Goal: Task Accomplishment & Management: Use online tool/utility

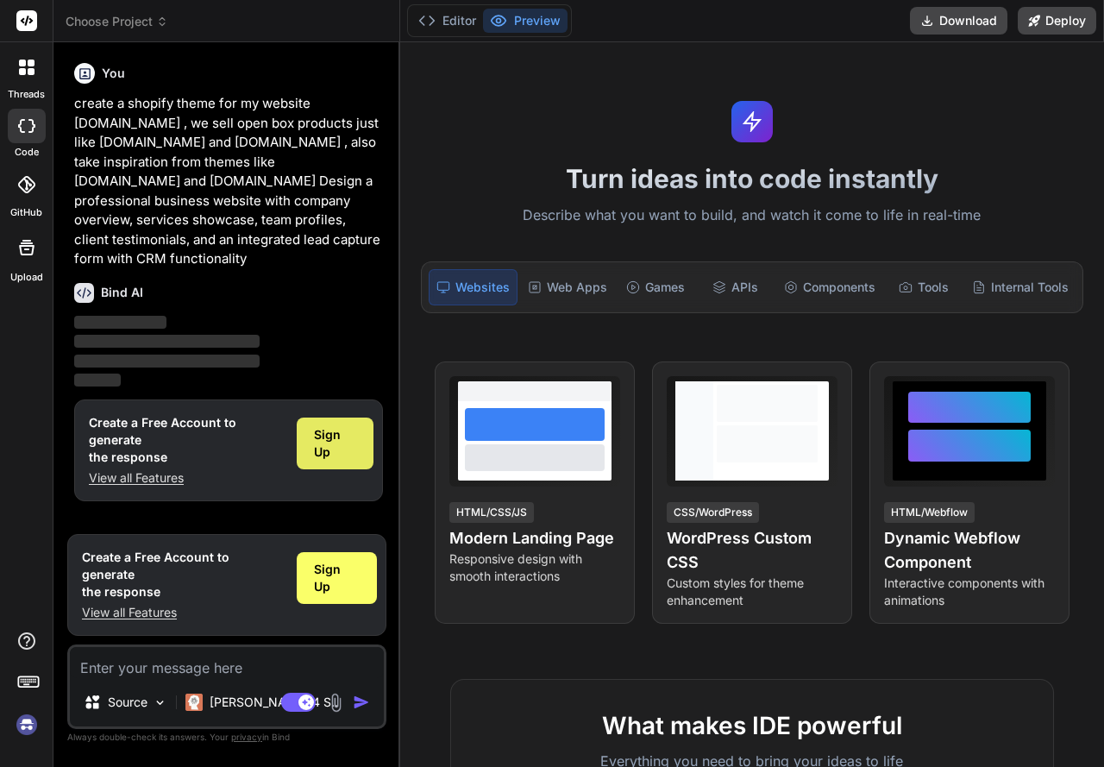
click at [323, 429] on span "Sign Up" at bounding box center [335, 443] width 42 height 35
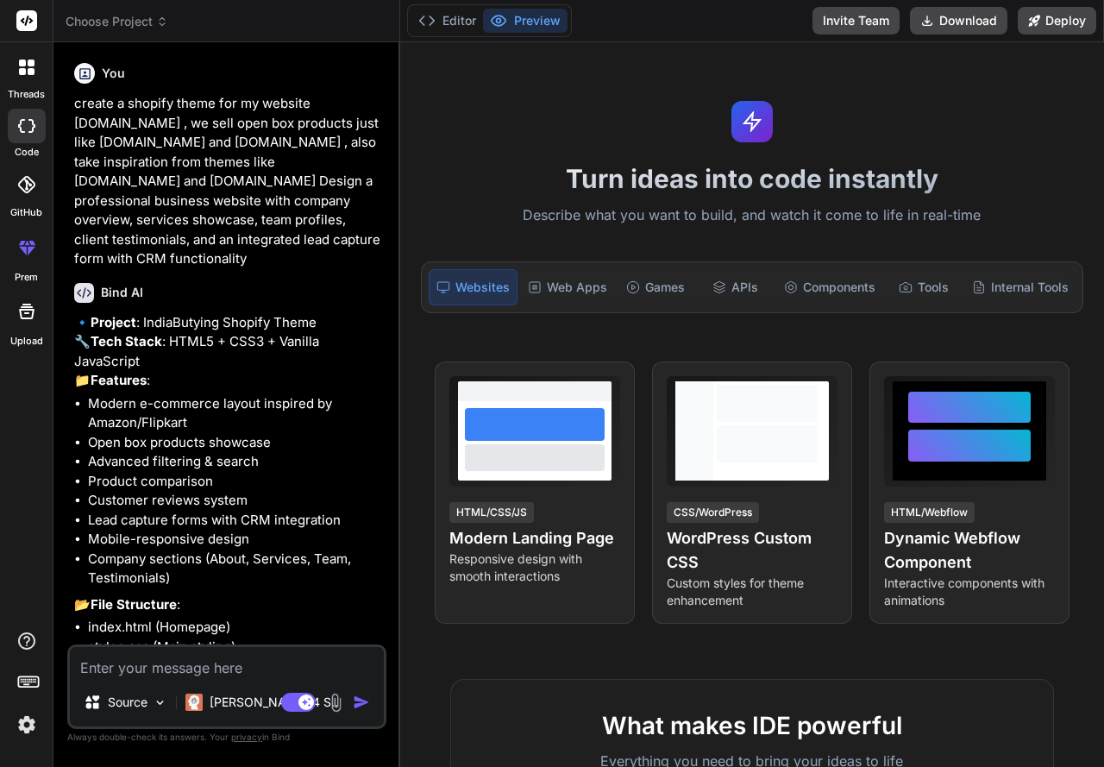
type textarea "x"
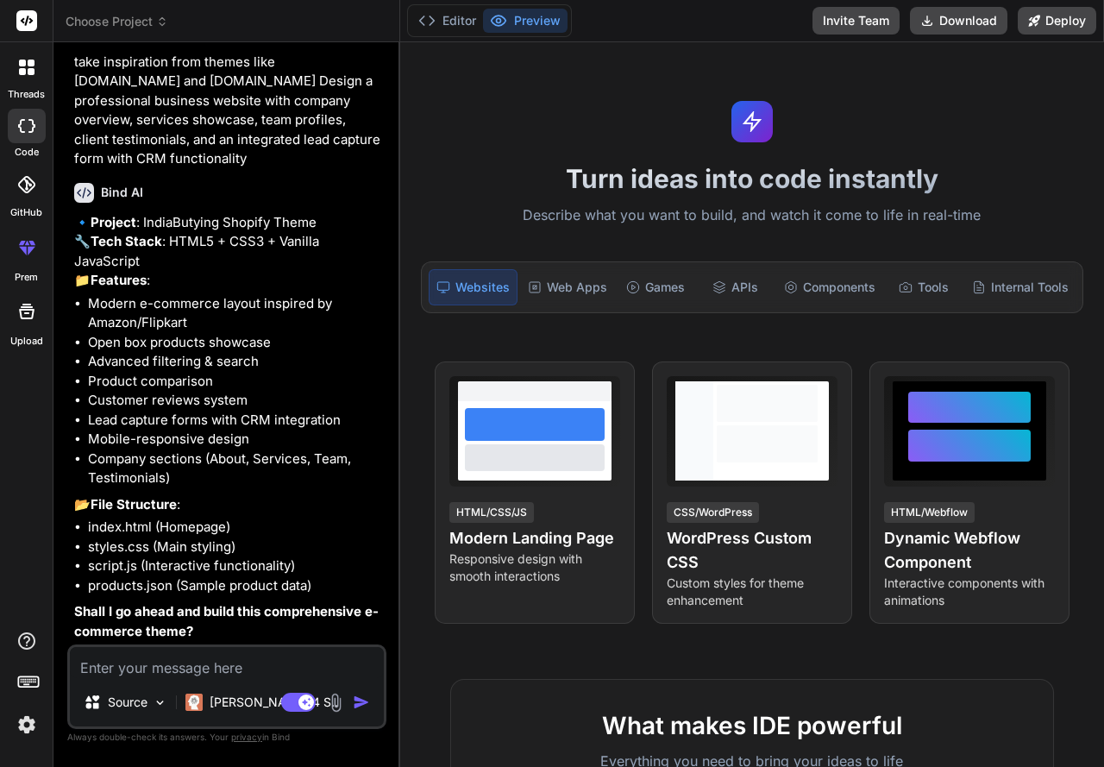
drag, startPoint x: 285, startPoint y: 494, endPoint x: 263, endPoint y: 505, distance: 24.3
drag, startPoint x: 273, startPoint y: 543, endPoint x: 256, endPoint y: 536, distance: 18.6
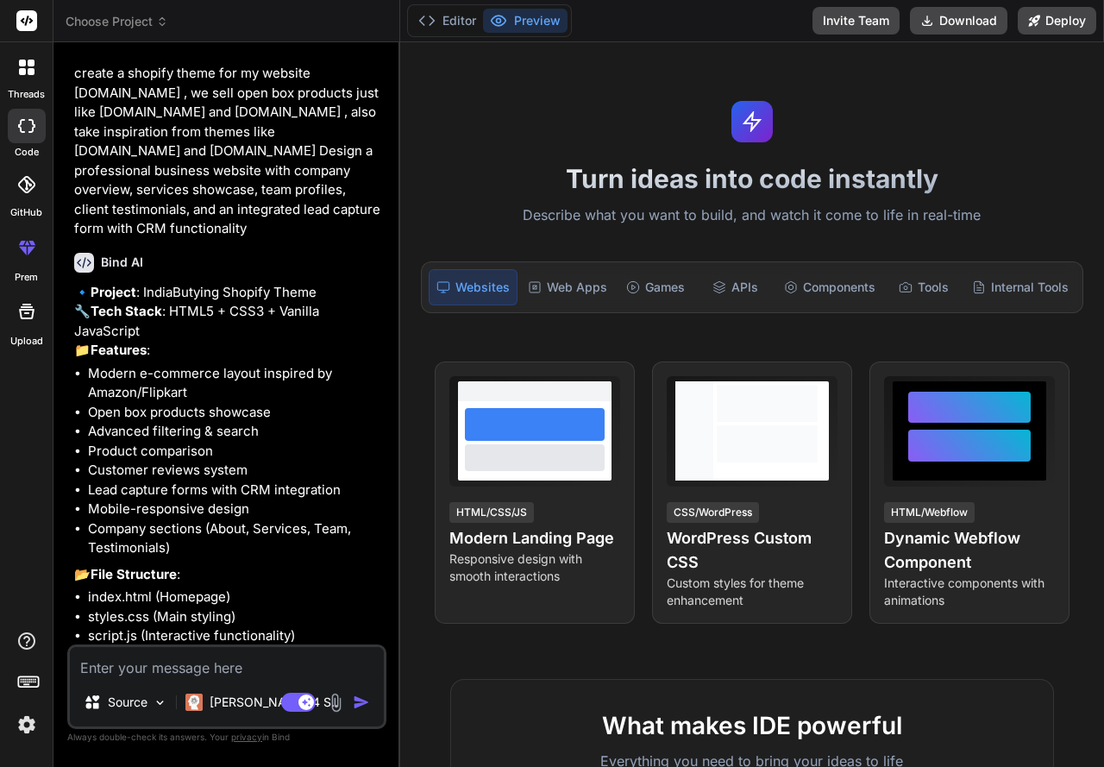
scroll to position [0, 0]
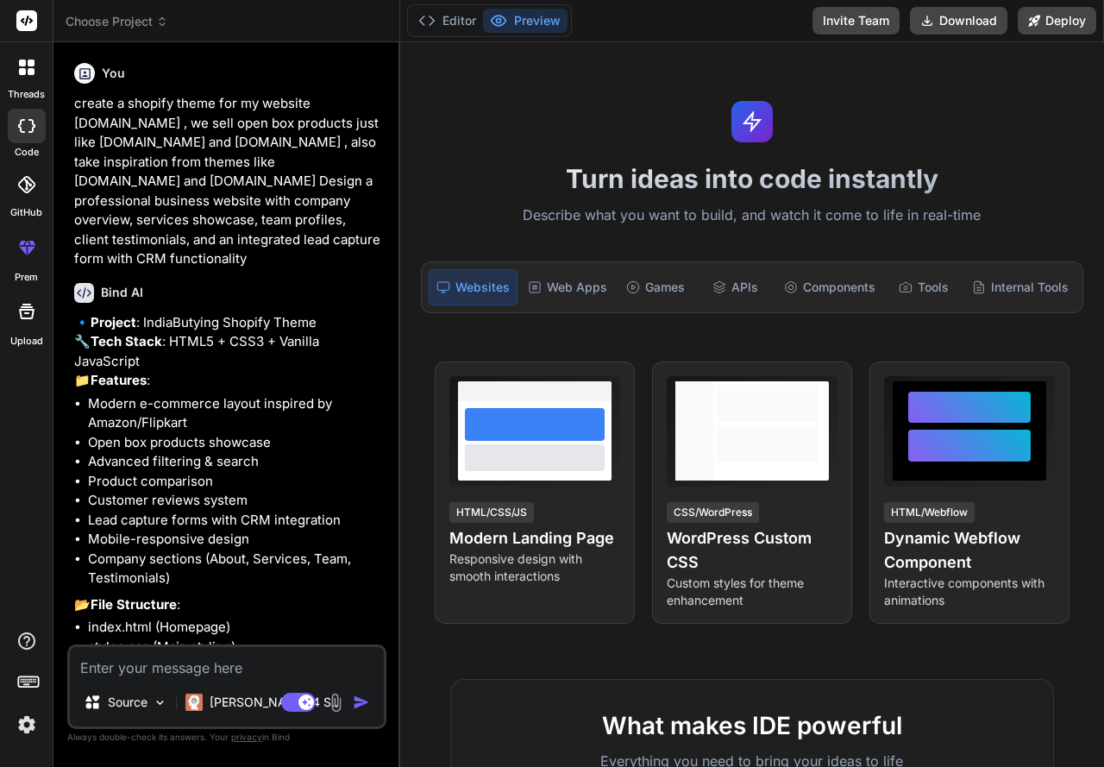
drag, startPoint x: 264, startPoint y: 504, endPoint x: 259, endPoint y: 447, distance: 57.2
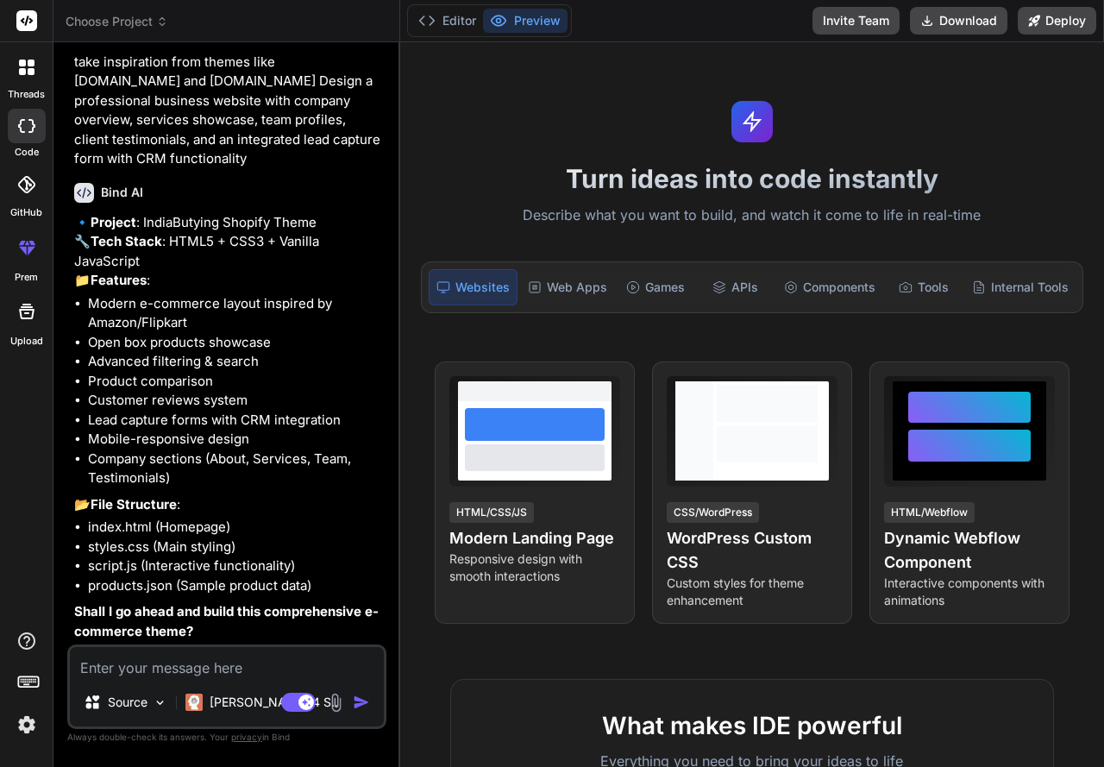
scroll to position [120, 0]
drag, startPoint x: 265, startPoint y: 399, endPoint x: 255, endPoint y: 438, distance: 40.8
drag, startPoint x: 267, startPoint y: 492, endPoint x: 259, endPoint y: 512, distance: 22.1
drag, startPoint x: 271, startPoint y: 494, endPoint x: 277, endPoint y: 725, distance: 230.4
click at [264, 669] on textarea at bounding box center [227, 662] width 314 height 31
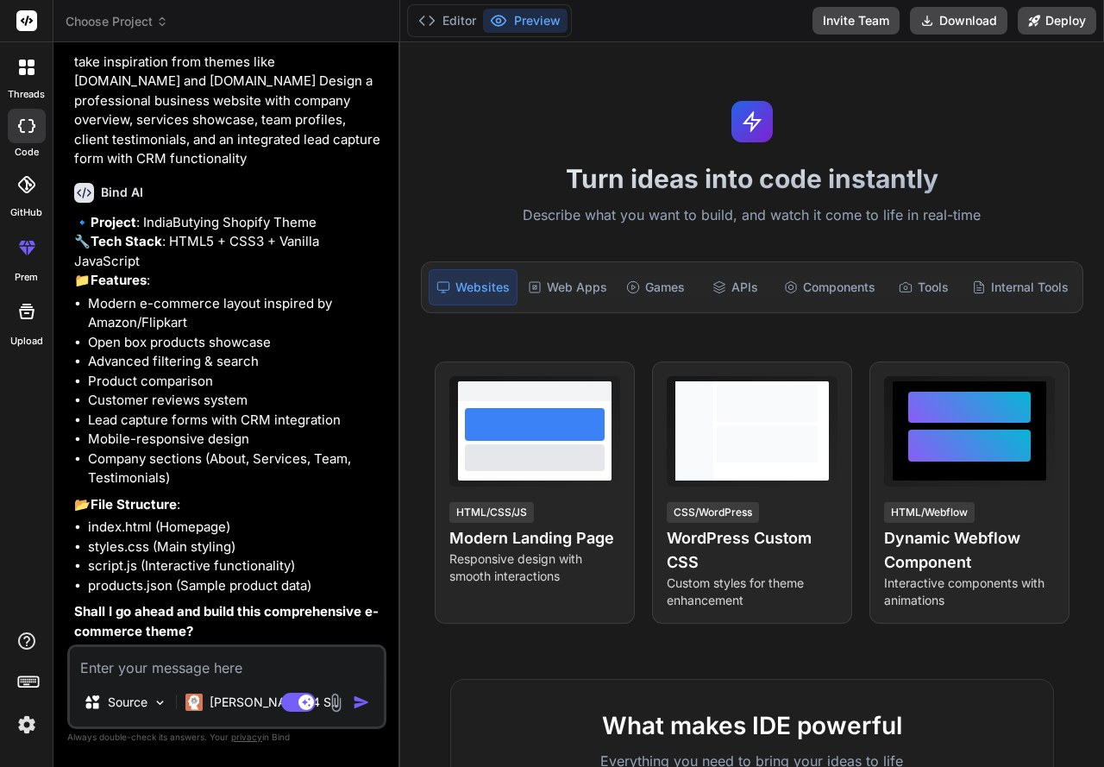
type textarea "y"
type textarea "x"
type textarea "ye"
type textarea "x"
type textarea "yes"
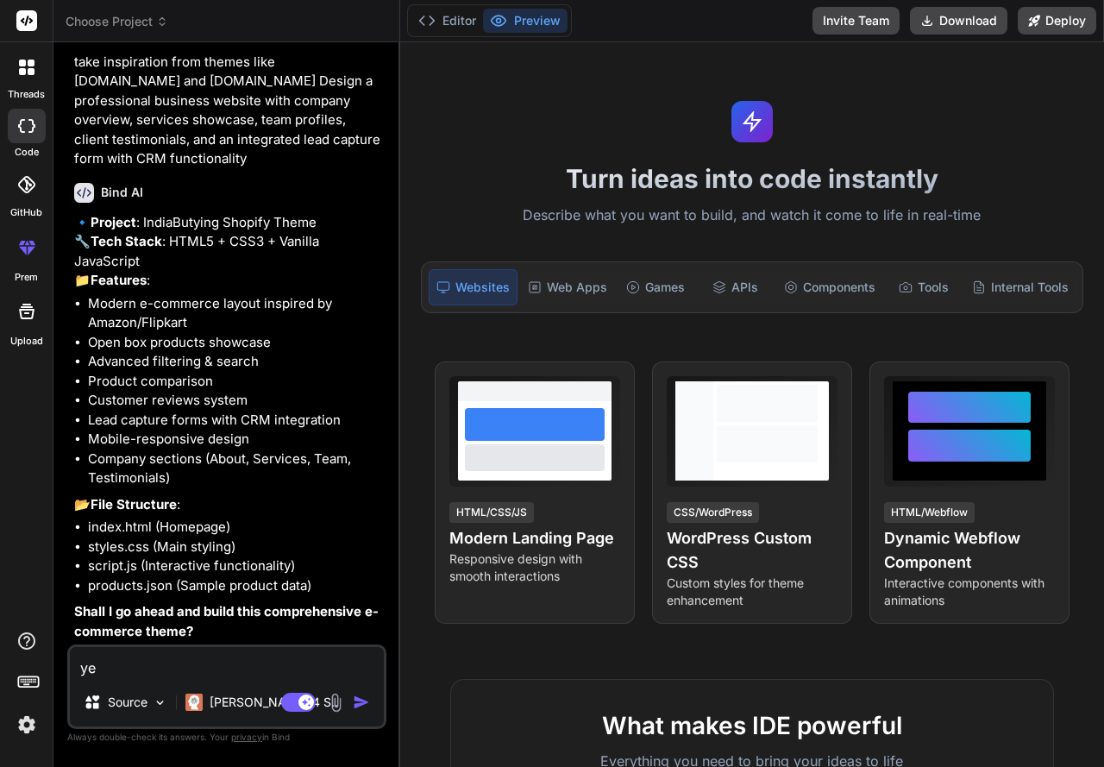
type textarea "x"
type textarea "yes"
click at [204, 709] on div "Claude 4 S.." at bounding box center [261, 702] width 153 height 17
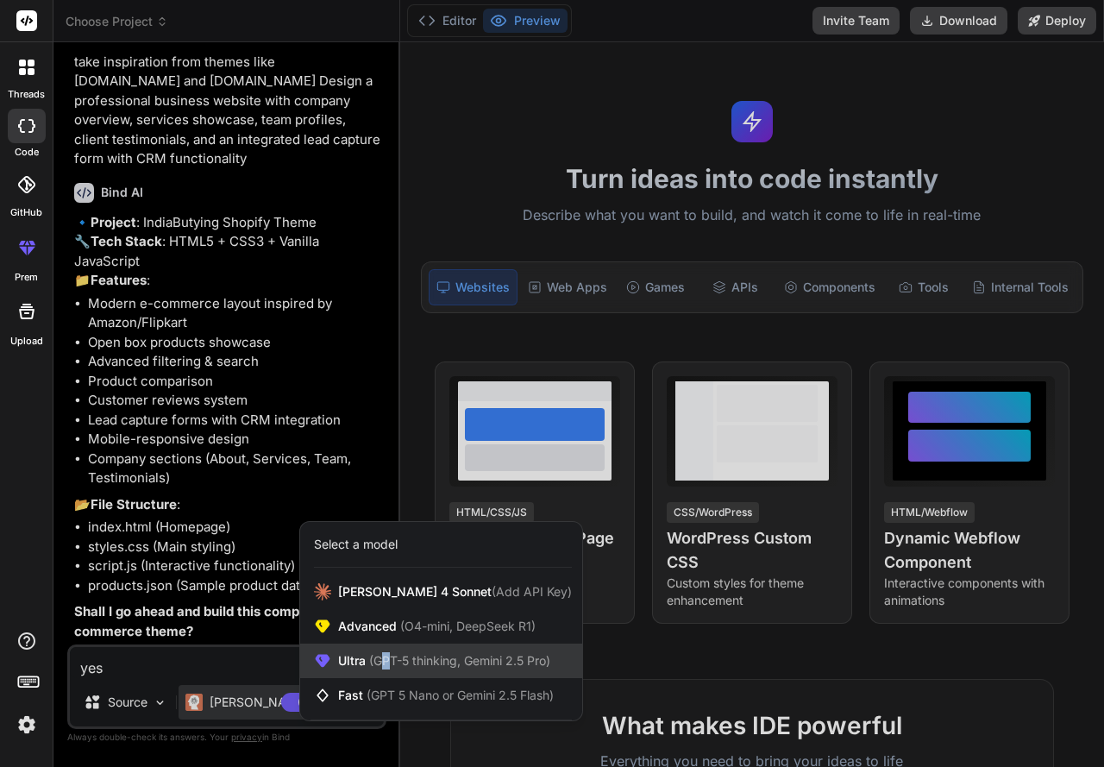
click at [387, 657] on span "(GPT-5 thinking, Gemini 2.5 Pro)" at bounding box center [458, 660] width 185 height 15
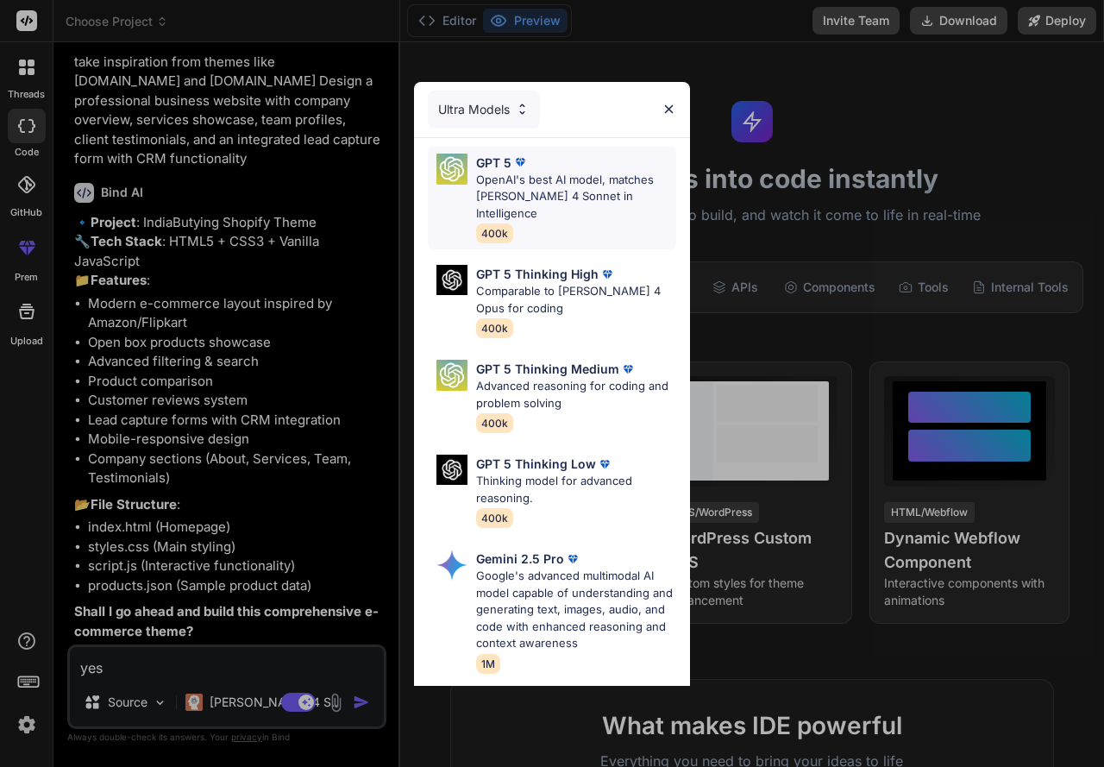
click at [569, 177] on p "OpenAI's best AI model, matches Claude 4 Sonnet in Intelligence" at bounding box center [576, 197] width 200 height 51
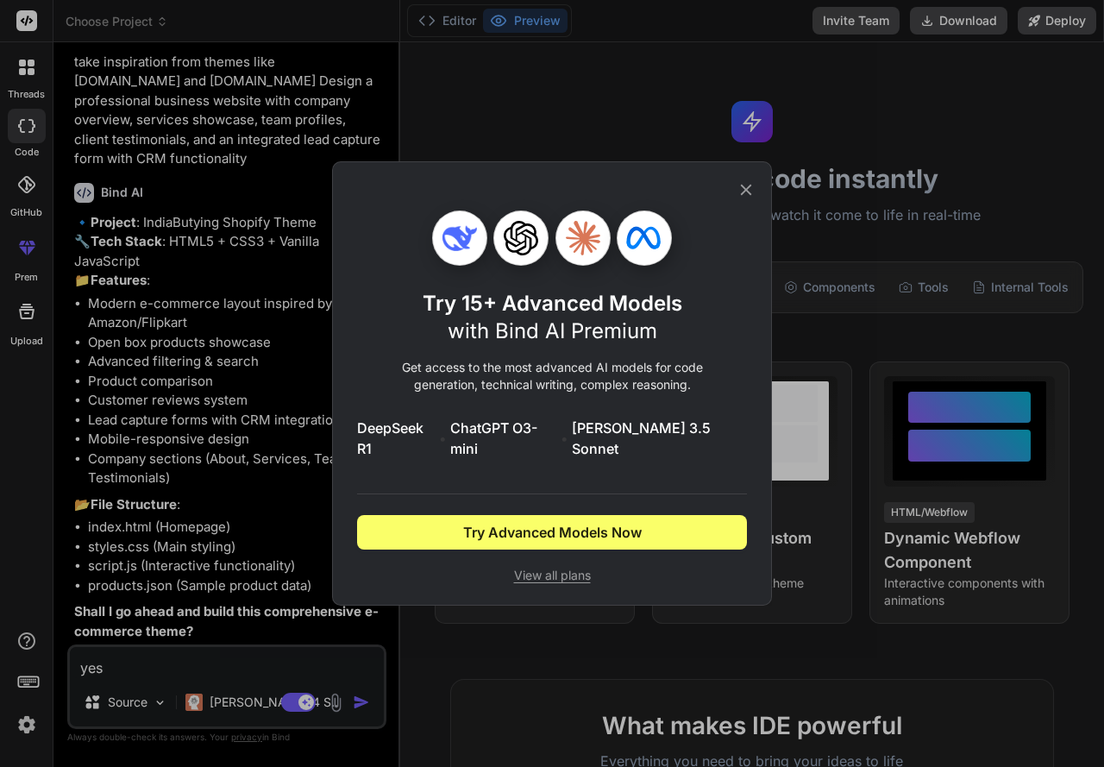
click at [746, 196] on icon at bounding box center [746, 190] width 11 height 11
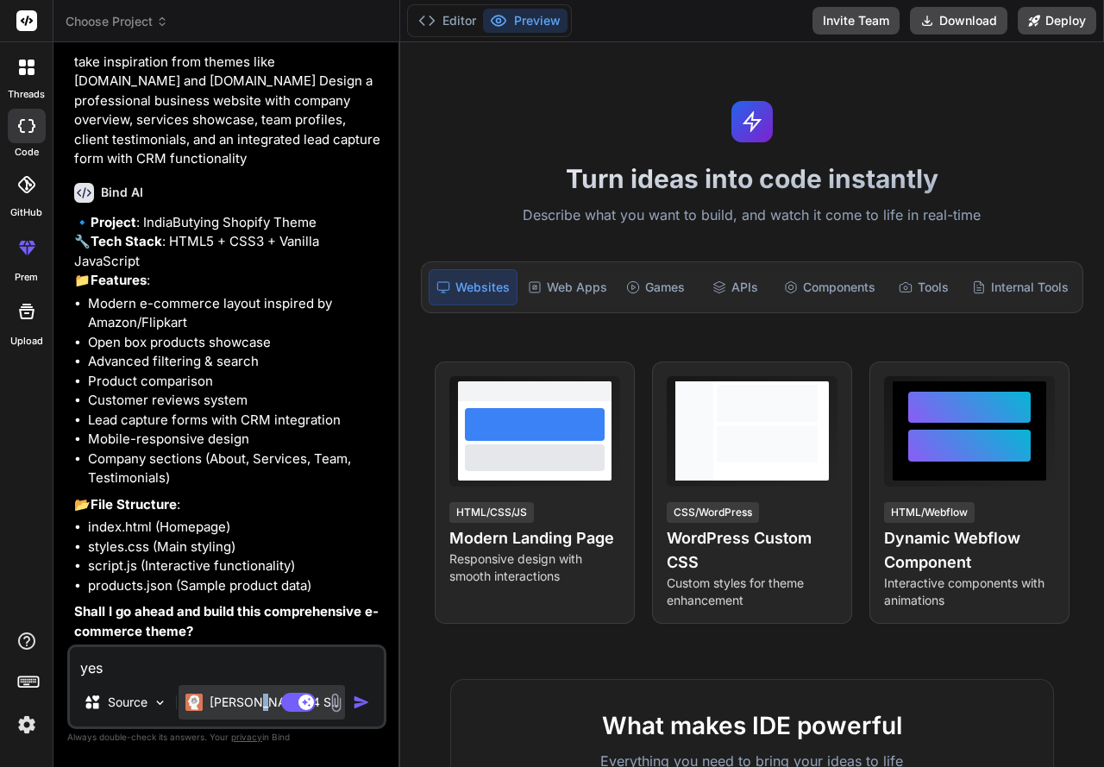
click at [257, 695] on p "Claude 4 S.." at bounding box center [274, 702] width 129 height 17
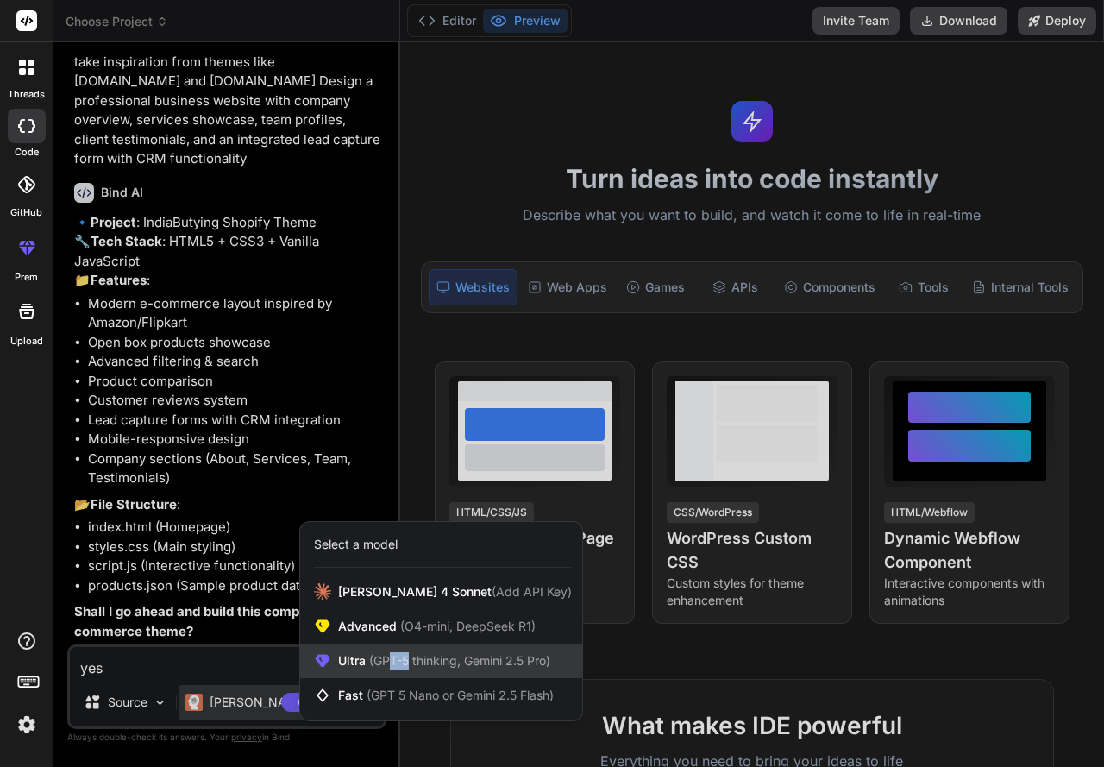
drag, startPoint x: 391, startPoint y: 662, endPoint x: 409, endPoint y: 671, distance: 20.4
click at [409, 671] on div "Ultra (GPT-5 thinking, Gemini 2.5 Pro)" at bounding box center [441, 660] width 282 height 35
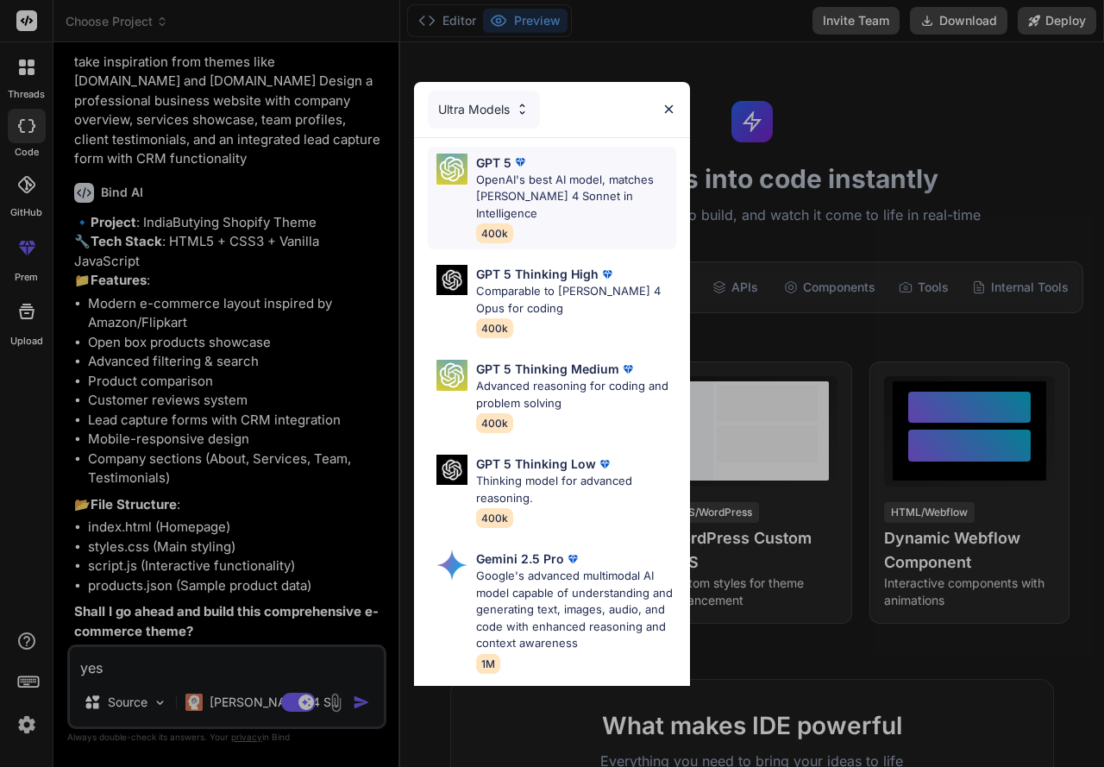
click at [543, 204] on p "OpenAI's best AI model, matches Claude 4 Sonnet in Intelligence" at bounding box center [576, 197] width 200 height 51
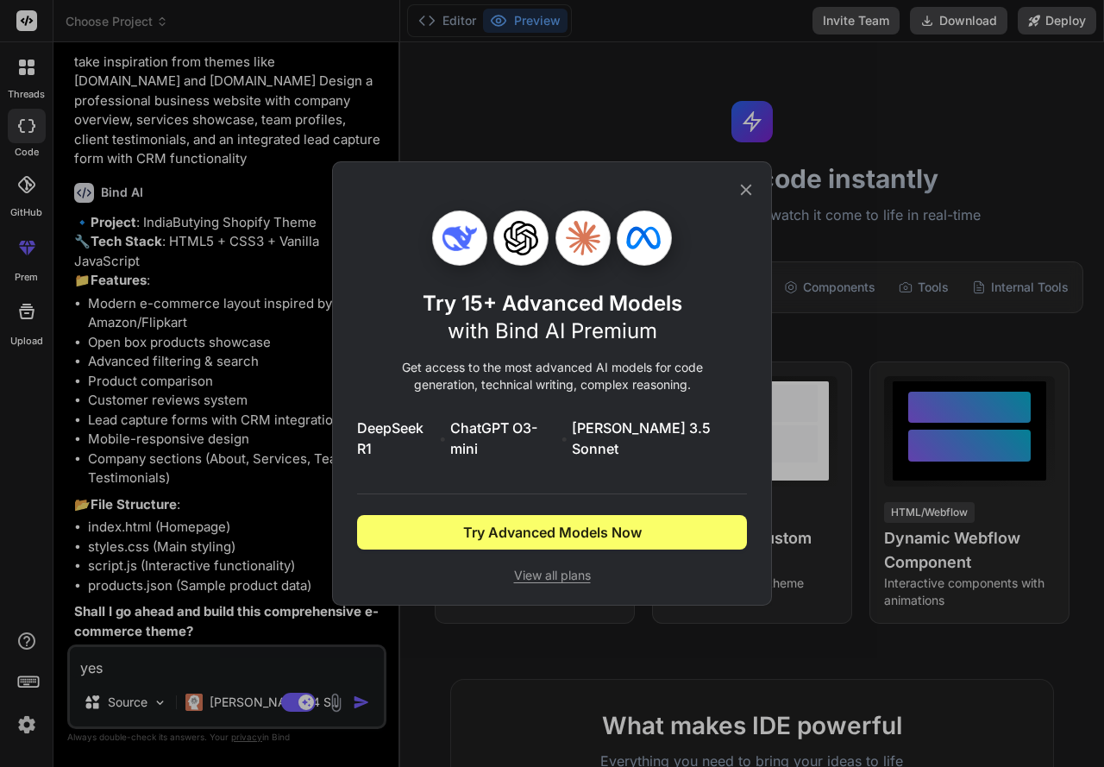
click at [739, 196] on icon at bounding box center [746, 189] width 19 height 19
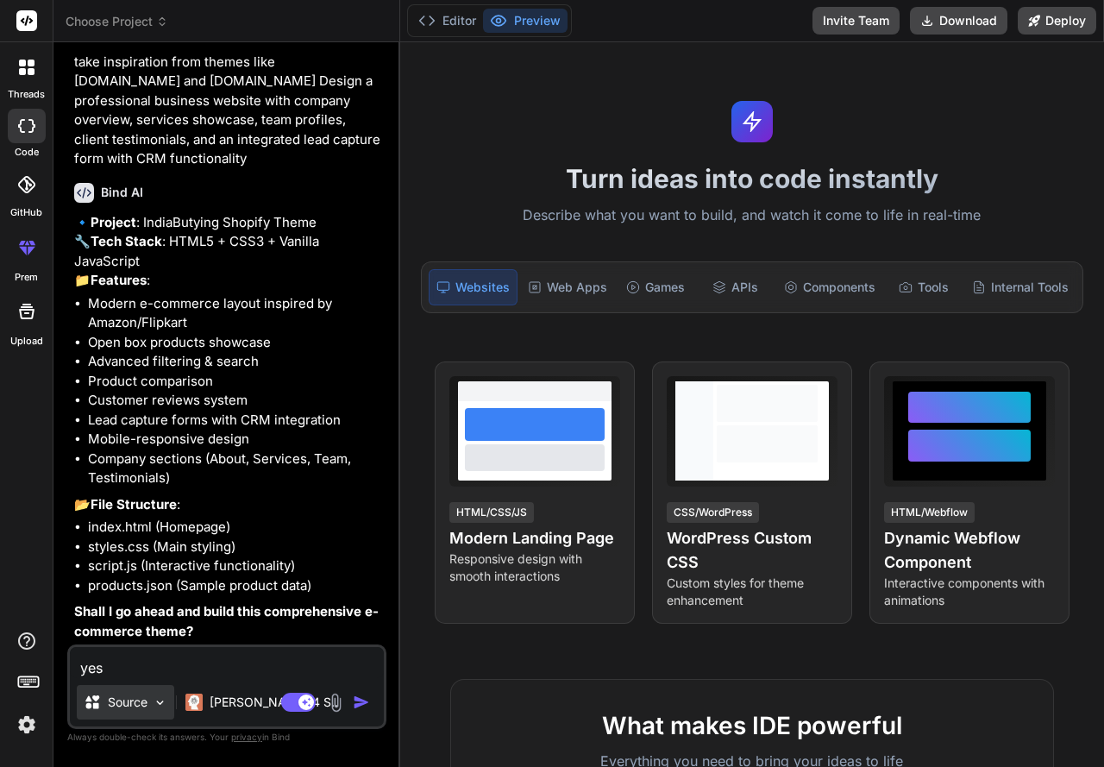
click at [127, 712] on div "Source" at bounding box center [125, 702] width 97 height 35
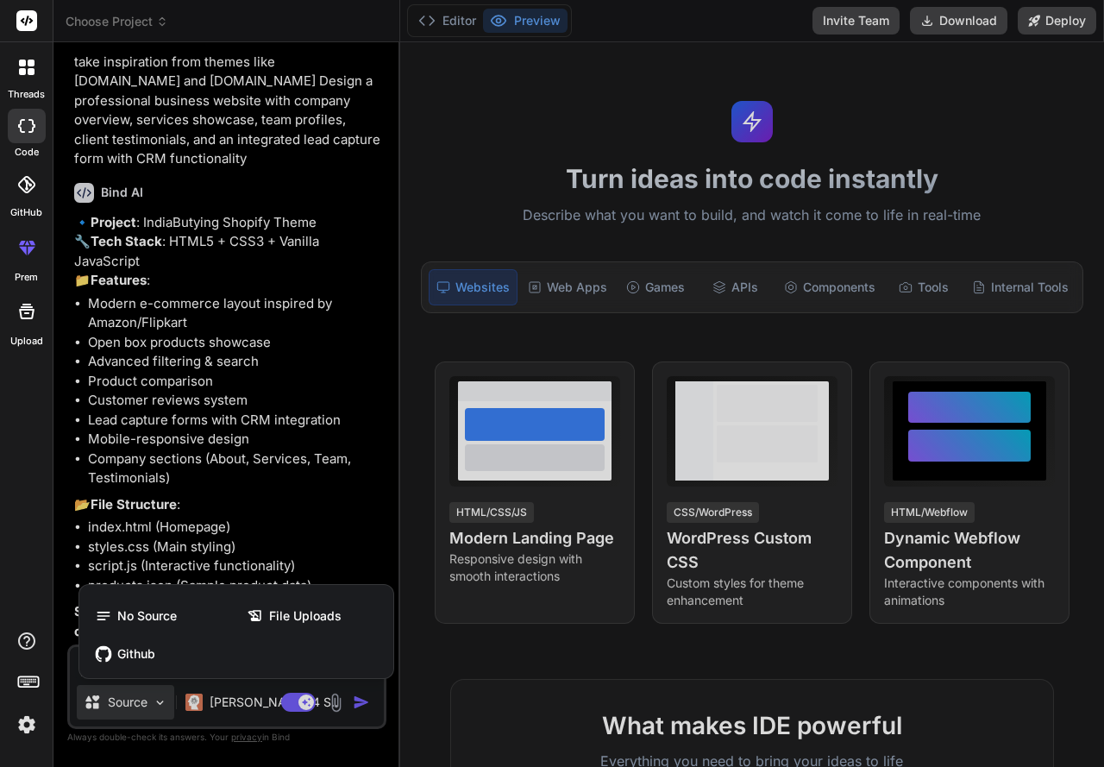
click at [131, 710] on div at bounding box center [552, 383] width 1104 height 767
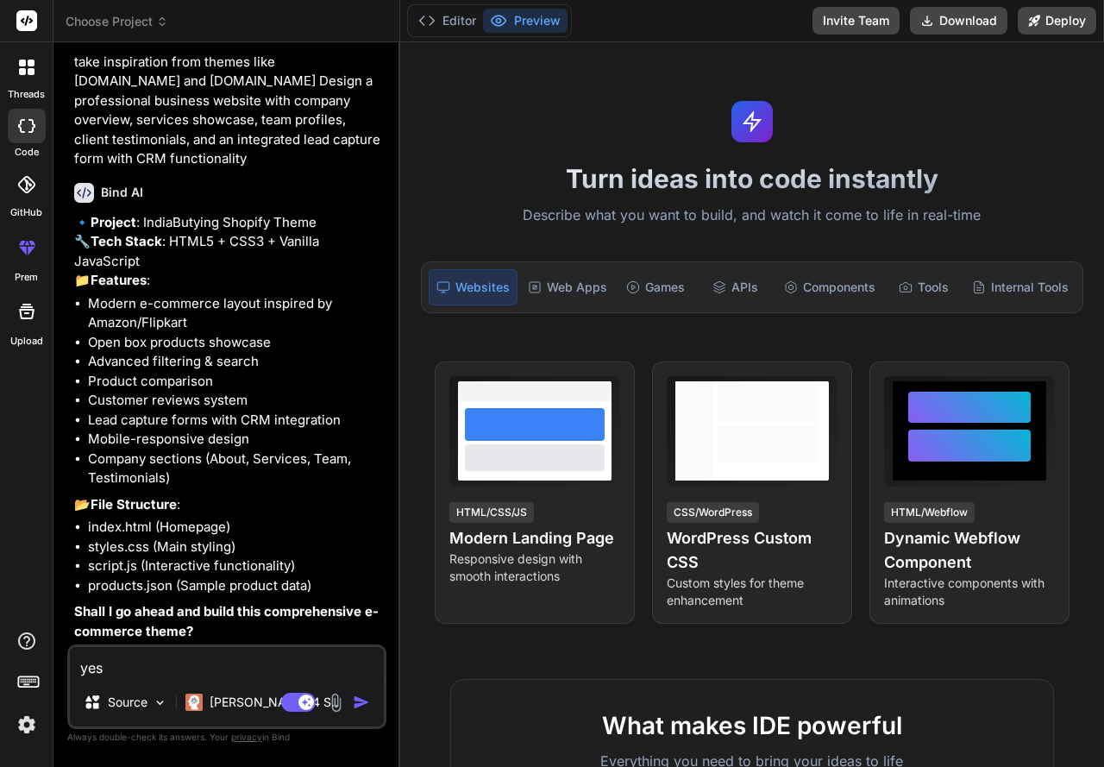
click at [368, 693] on div "Agent Mode. When this toggle is activated, AI automatically makes decisions, re…" at bounding box center [327, 702] width 99 height 21
click at [365, 700] on img "button" at bounding box center [361, 702] width 17 height 17
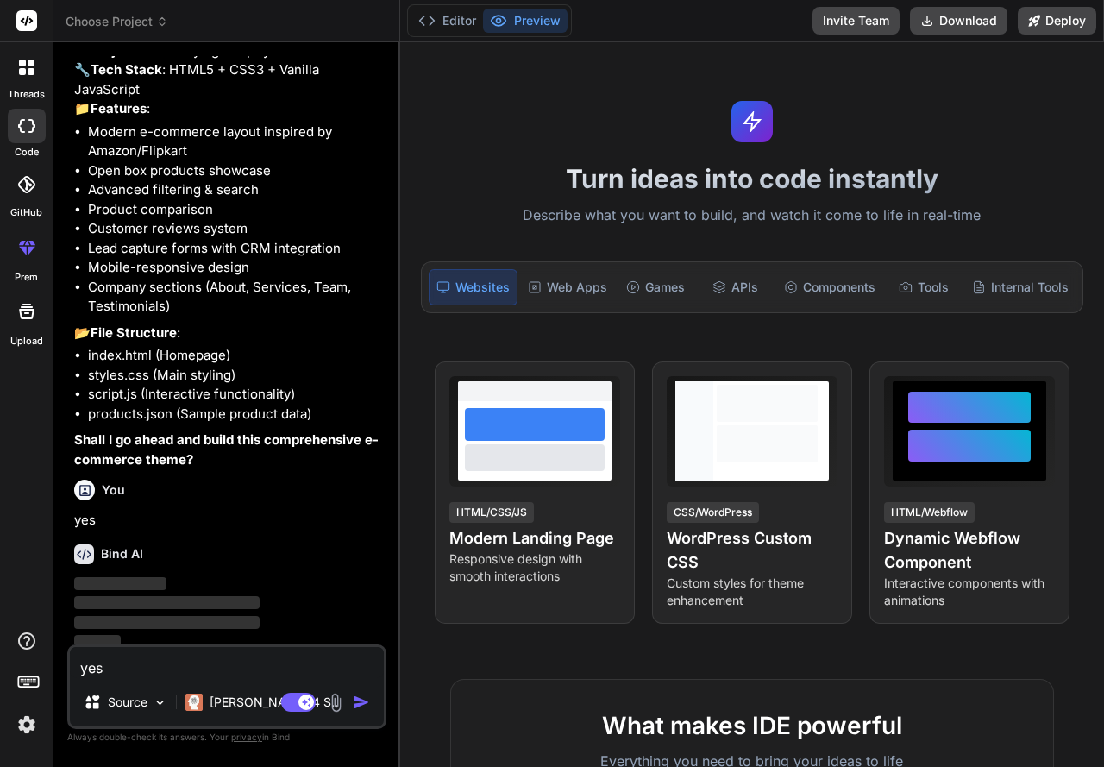
scroll to position [298, 0]
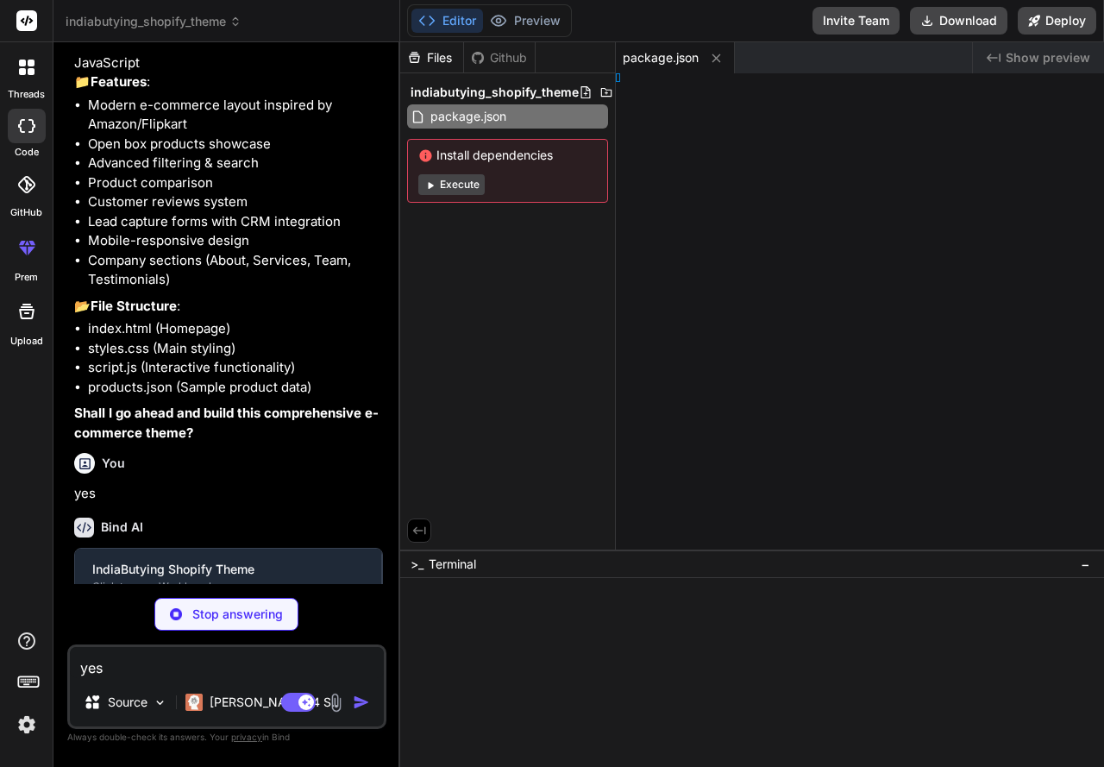
type textarea "x"
type textarea "tml>"
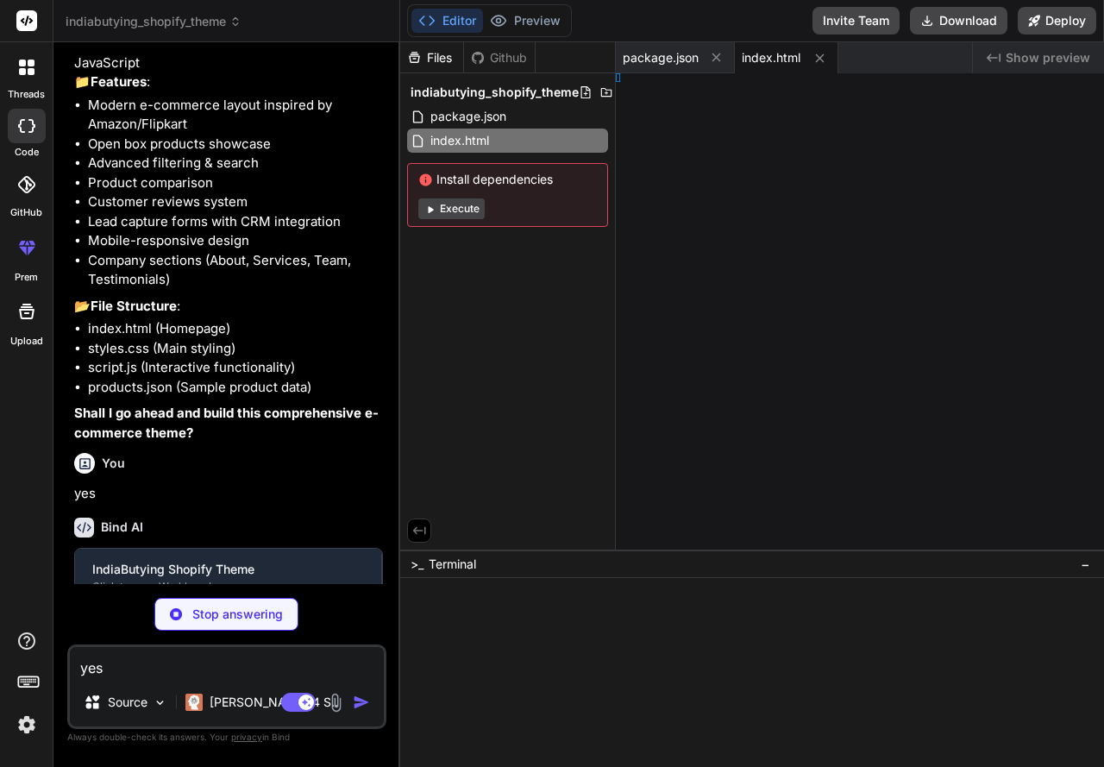
type textarea "x"
type textarea "</html>"
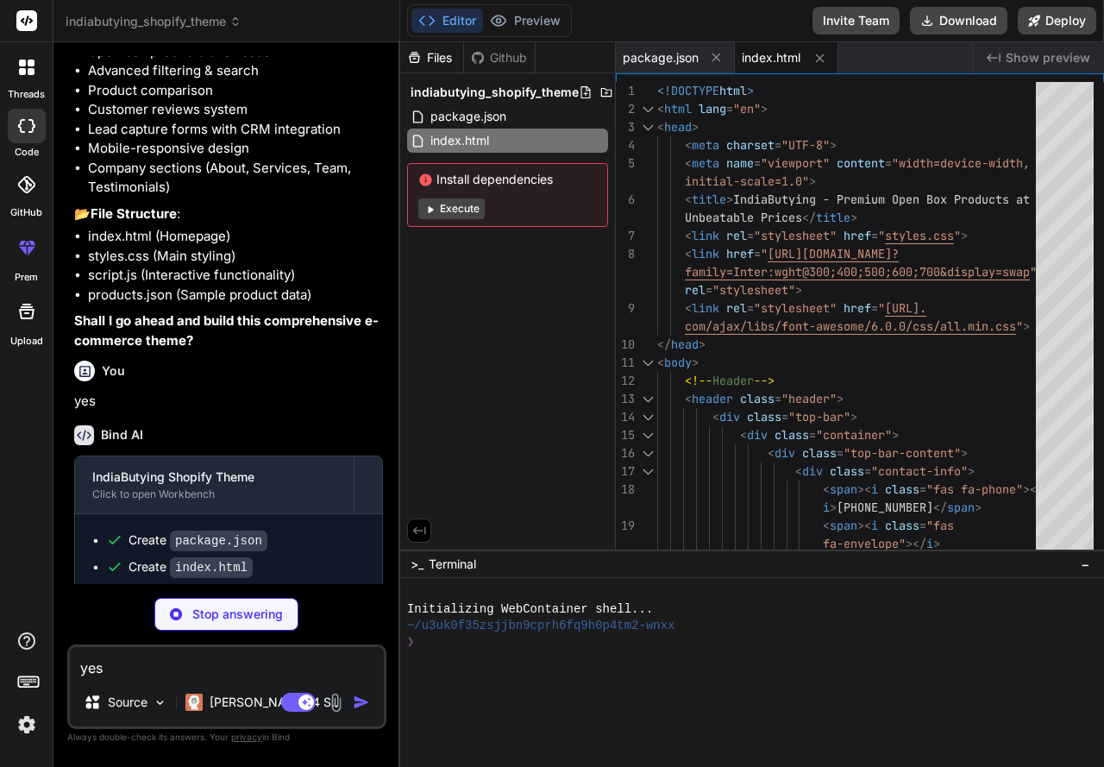
scroll to position [447, 0]
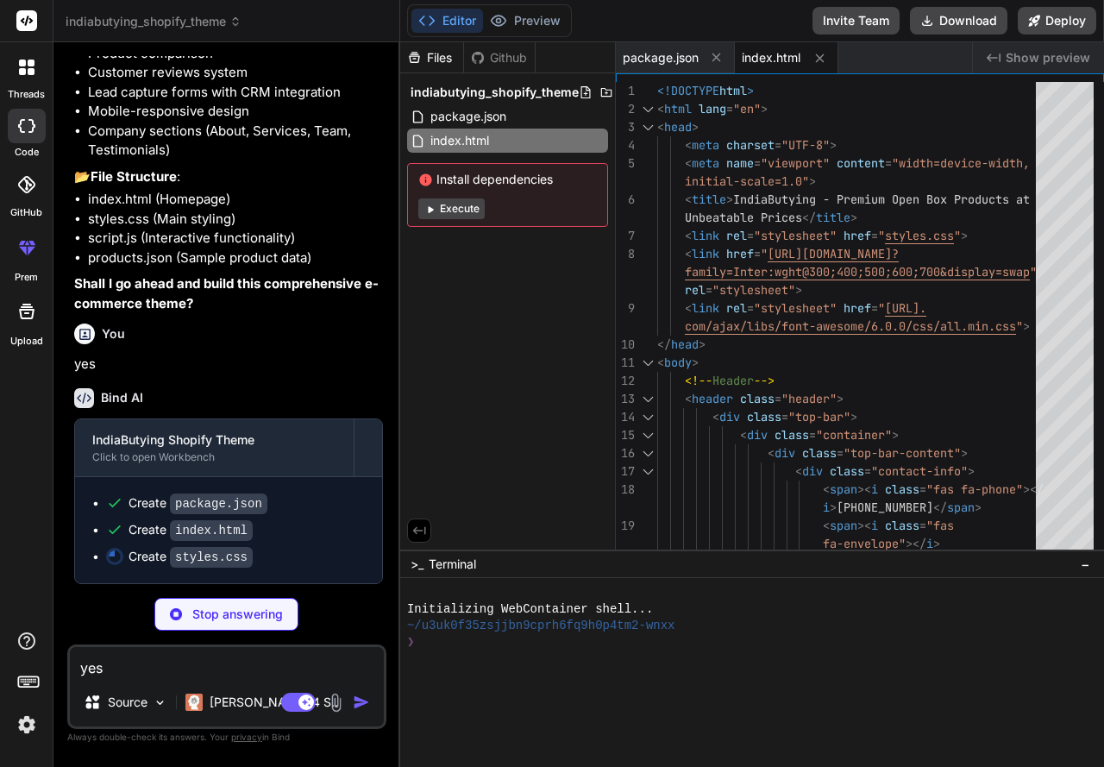
drag, startPoint x: 348, startPoint y: 509, endPoint x: 343, endPoint y: 604, distance: 95.0
type textarea "x"
type textarea ".slide-content h1 { font-size: 24px; } .section-title { font-size: 28px; } }"
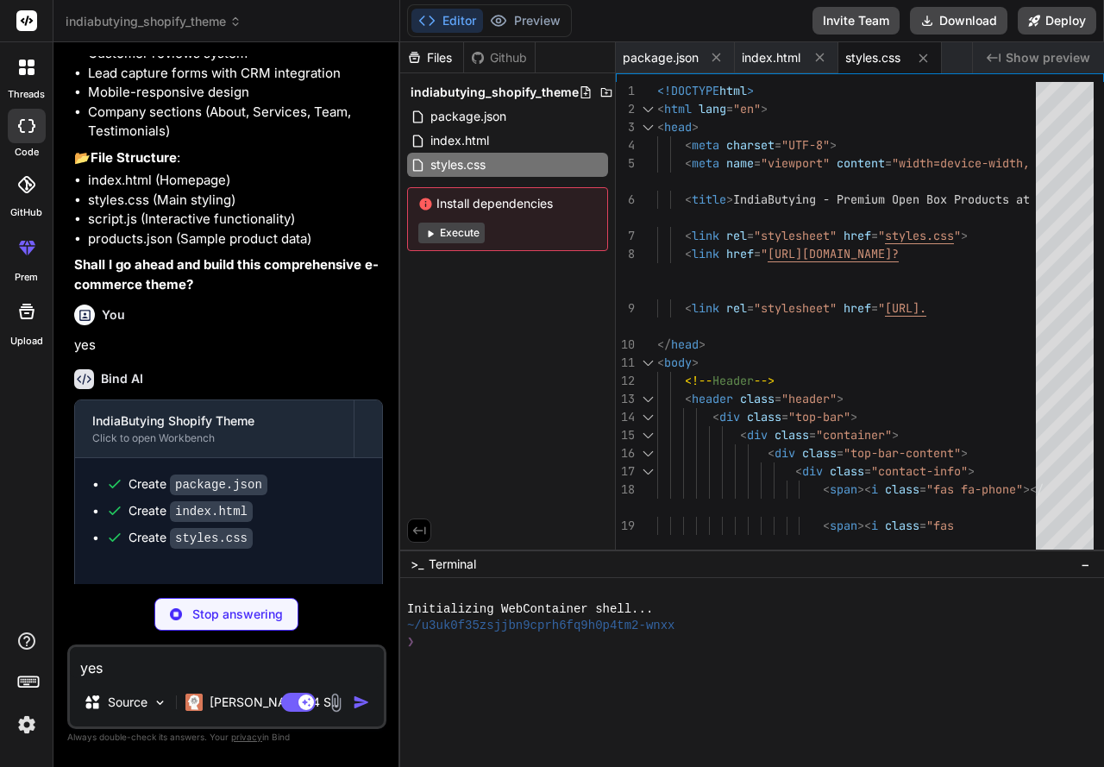
type textarea "x"
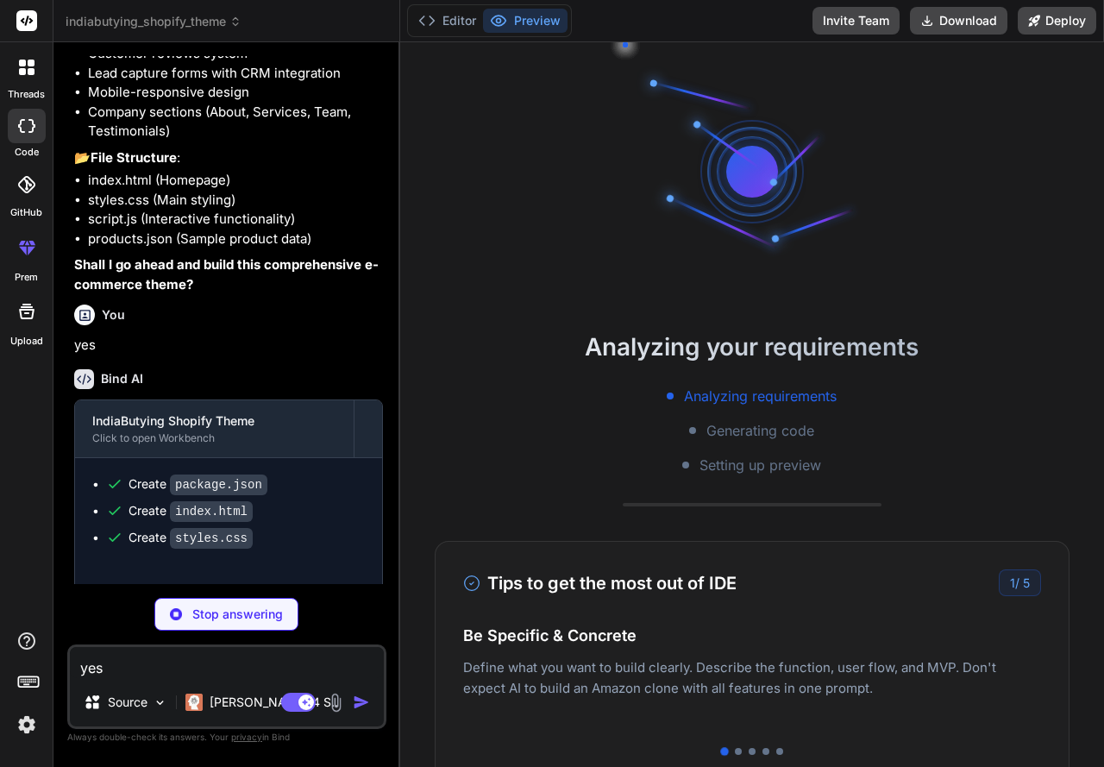
type textarea "x"
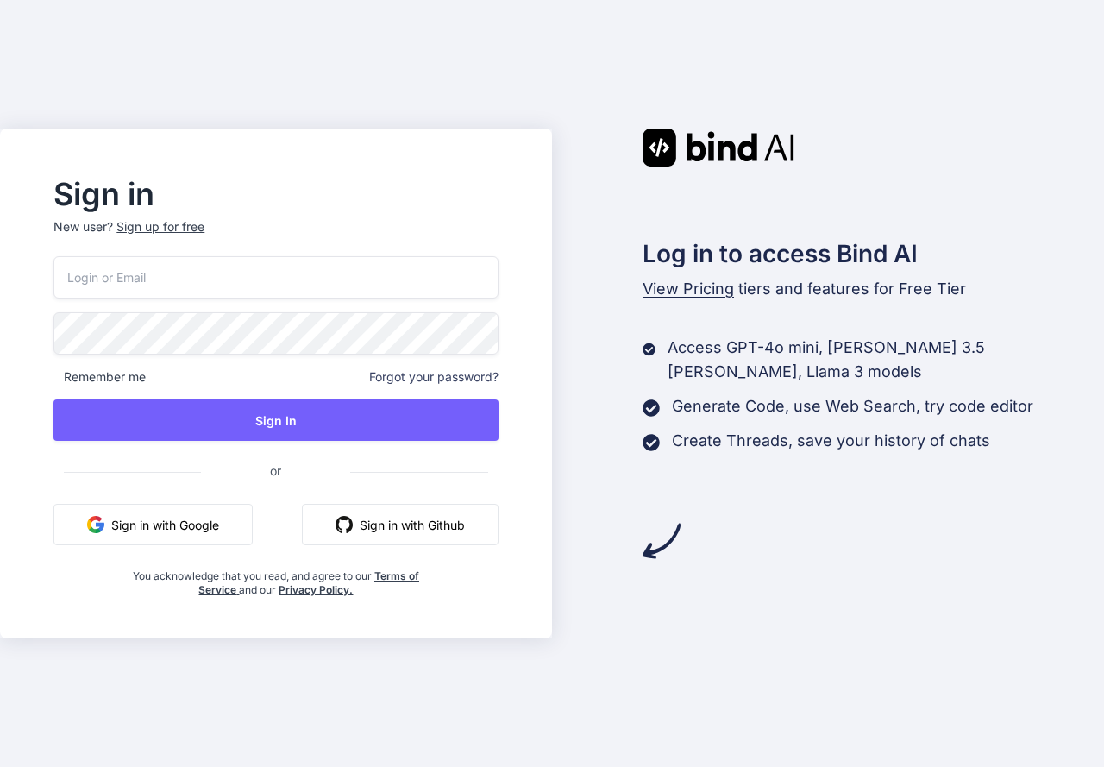
click at [165, 533] on button "Sign in with Google" at bounding box center [152, 524] width 199 height 41
